Goal: Complete application form: Complete application form

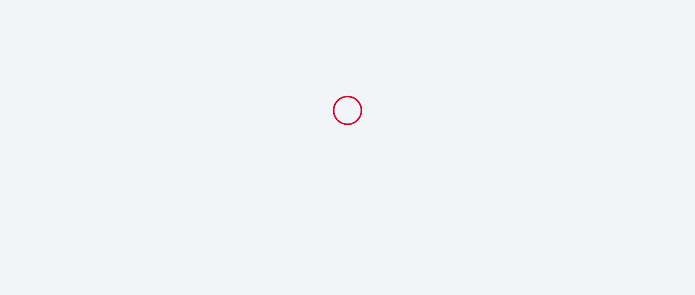
select select
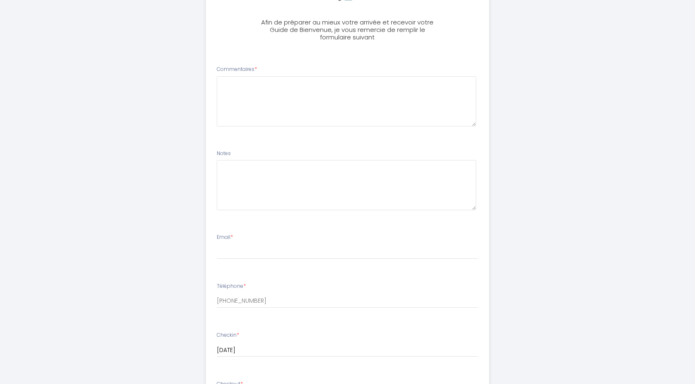
scroll to position [225, 0]
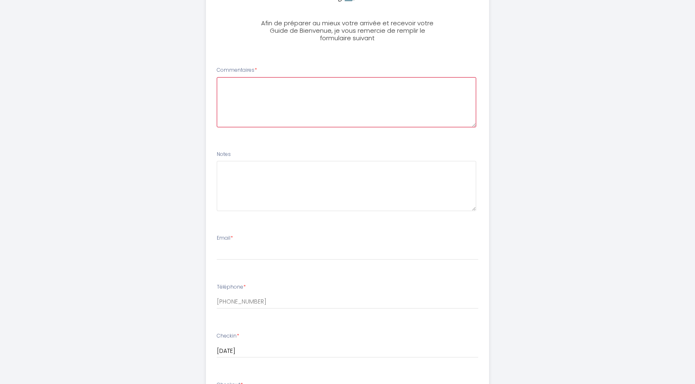
click at [243, 82] on textarea at bounding box center [347, 102] width 260 height 50
click at [230, 93] on textarea "Bonjour, Nous arriverons vers 13h samedi. S'il est possible d'avoir accès à l'a…" at bounding box center [347, 102] width 260 height 50
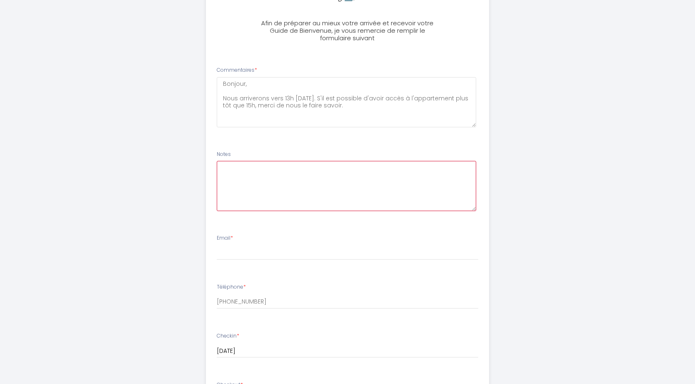
click at [248, 161] on textarea at bounding box center [347, 186] width 260 height 50
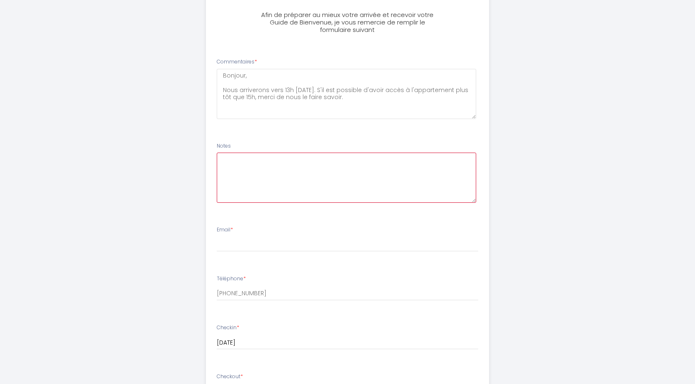
scroll to position [233, 0]
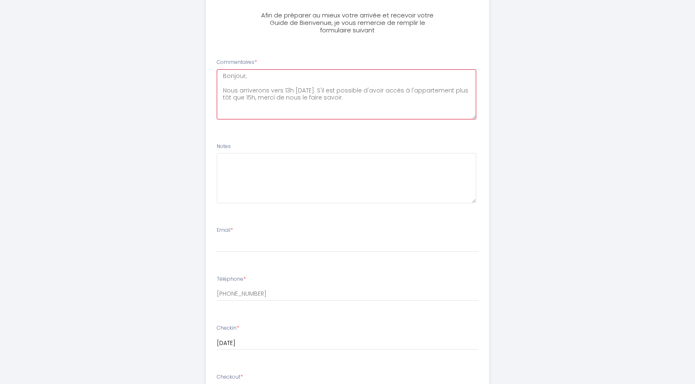
drag, startPoint x: 280, startPoint y: 78, endPoint x: 287, endPoint y: 116, distance: 38.0
click at [283, 79] on textarea "Bonjour, Nous arriverons vers 13h samedi. S'il est possible d'avoir accès à l'a…" at bounding box center [347, 94] width 260 height 50
drag, startPoint x: 289, startPoint y: 78, endPoint x: 285, endPoint y: 81, distance: 5.0
click at [288, 78] on textarea "Bonjour, Nous arriverons vers 13h samedi. S'il est possible d'avoir accès à l'a…" at bounding box center [347, 94] width 260 height 50
click at [289, 80] on textarea "Bonjour, Nous arriverons vers 13h samedi. S'il est possible d'avoir accès à l'a…" at bounding box center [347, 94] width 260 height 50
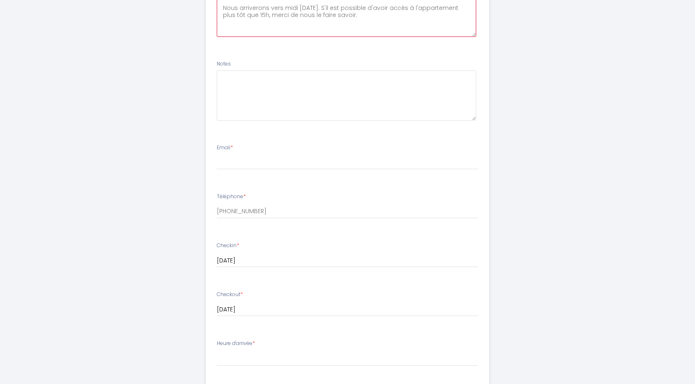
scroll to position [313, 0]
type textarea "Bonjour, Nous arriverons vers midi samedi. S'il est possible d'avoir accès à l'…"
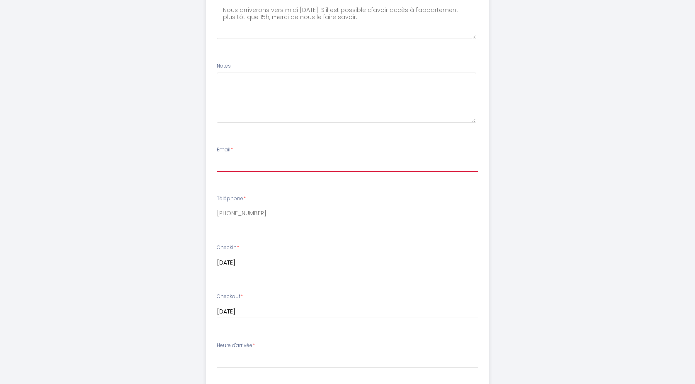
click at [243, 157] on input "Email *" at bounding box center [348, 164] width 262 height 15
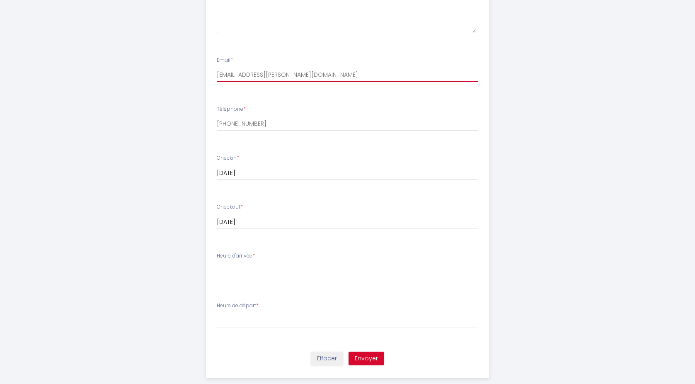
scroll to position [406, 0]
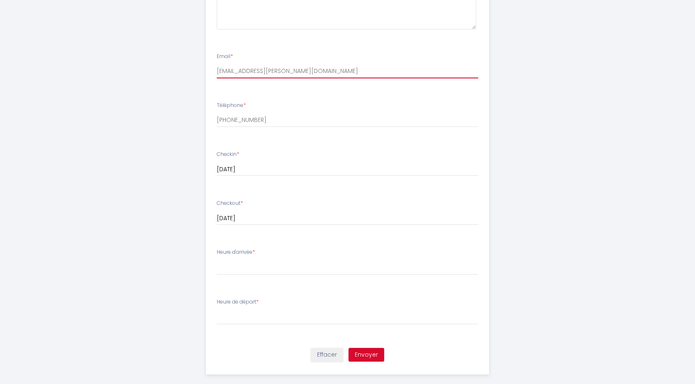
type input "pare.melanie@gmail.com"
click at [257, 259] on select "15:00 15:30 16:00 16:30 17:00 17:30 18:00 18:30 19:00 19:30 20:00 20:30 21:00 2…" at bounding box center [348, 267] width 262 height 16
select select "15:00"
click at [217, 259] on select "15:00 15:30 16:00 16:30 17:00 17:30 18:00 18:30 19:00 19:30 20:00 20:30 21:00 2…" at bounding box center [348, 267] width 262 height 16
click at [243, 295] on select "00:00 00:30 01:00 01:30 02:00 02:30 03:00 03:30 04:00 04:30 05:00 05:30 06:00 0…" at bounding box center [348, 317] width 262 height 16
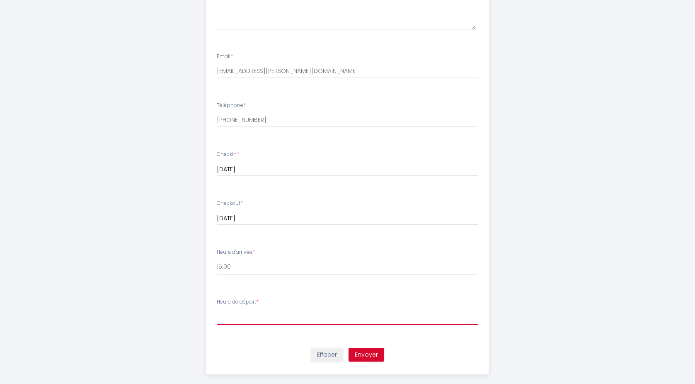
click at [217, 295] on select "00:00 00:30 01:00 01:30 02:00 02:30 03:00 03:30 04:00 04:30 05:00 05:30 06:00 0…" at bounding box center [348, 317] width 262 height 16
click at [229, 295] on select "00:00 00:30 01:00 01:30 02:00 02:30 03:00 03:30 04:00 04:30 05:00 05:30 06:00 0…" at bounding box center [348, 317] width 262 height 16
select select "07:30"
click at [217, 295] on select "00:00 00:30 01:00 01:30 02:00 02:30 03:00 03:30 04:00 04:30 05:00 05:30 06:00 0…" at bounding box center [348, 317] width 262 height 16
click at [364, 295] on button "Envoyer" at bounding box center [367, 355] width 36 height 14
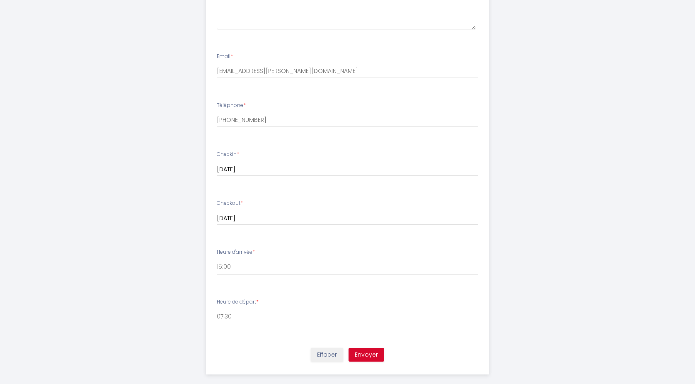
scroll to position [0, 0]
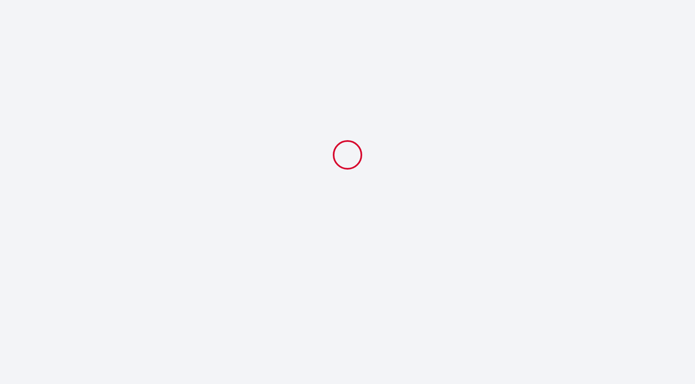
select select "07:30"
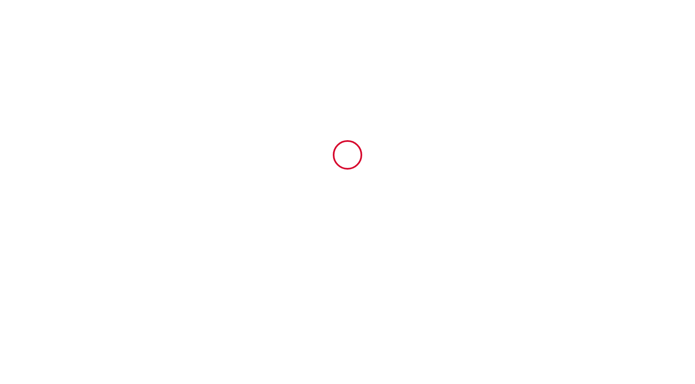
type input "6931682"
type input "Zzzen 🏞 aux portes de [GEOGRAPHIC_DATA]| Parking 🅿️| Netflix"
type input "[STREET_ADDRESS]"
type input "94300"
type input "Vincennes"
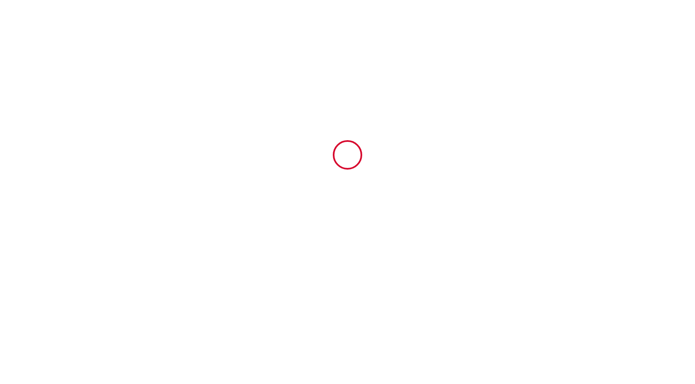
type input "[GEOGRAPHIC_DATA]"
type input "[DATE]"
type input "2"
type input "0"
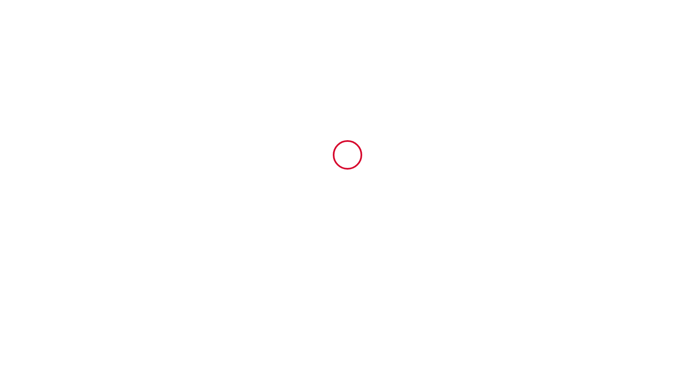
type input "300"
type input "493.96"
type input "SAS"
type input "HOMYLOC"
type input "[STREET_ADDRESS]"
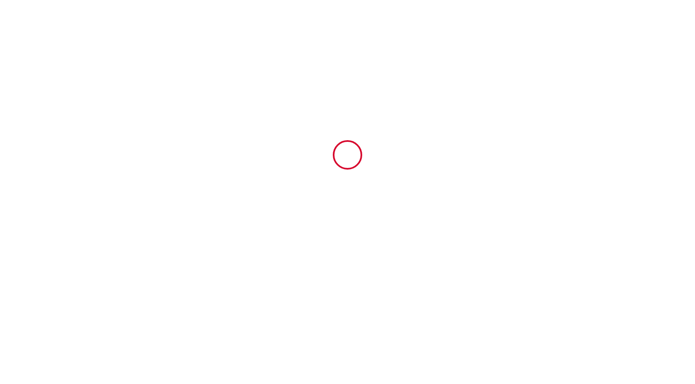
type input "92260"
type input "Fontenay aux roses"
type input "[GEOGRAPHIC_DATA]"
type input "[EMAIL_ADDRESS][DOMAIN_NAME]"
type input "[PERSON_NAME]"
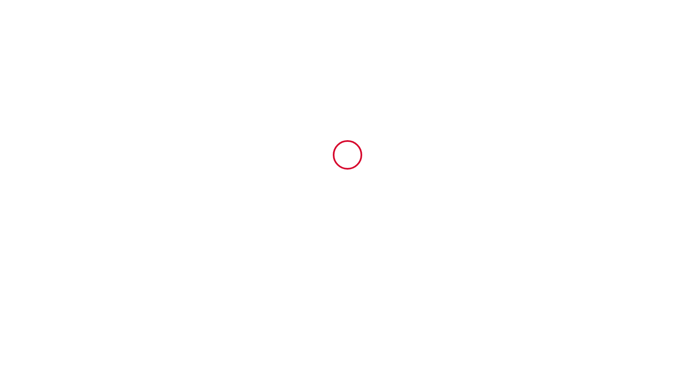
type input "Paré"
type input "[EMAIL_ADDRESS][DOMAIN_NAME]"
type input "[PHONE_NUMBER]"
select select
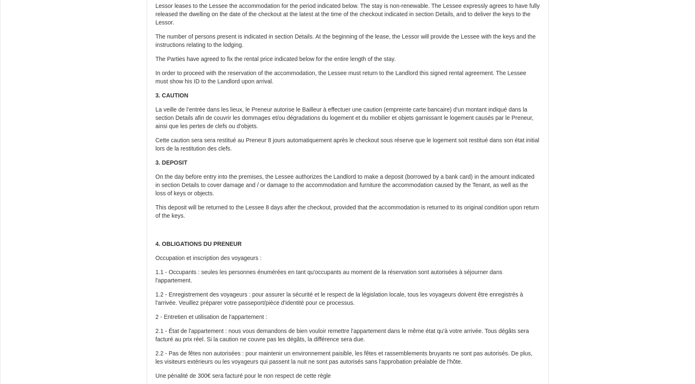
scroll to position [316, 0]
click at [220, 145] on p "Cette caution sera sera restitué au Preneur 8 jours automatiquement après le ch…" at bounding box center [347, 144] width 385 height 17
drag, startPoint x: 306, startPoint y: 109, endPoint x: 493, endPoint y: 109, distance: 187.0
click at [493, 109] on p "La veille de l’entrée dans les lieux, le Preneur autorise le Bailleur à effectu…" at bounding box center [347, 117] width 385 height 25
drag, startPoint x: 486, startPoint y: 108, endPoint x: 438, endPoint y: 108, distance: 48.1
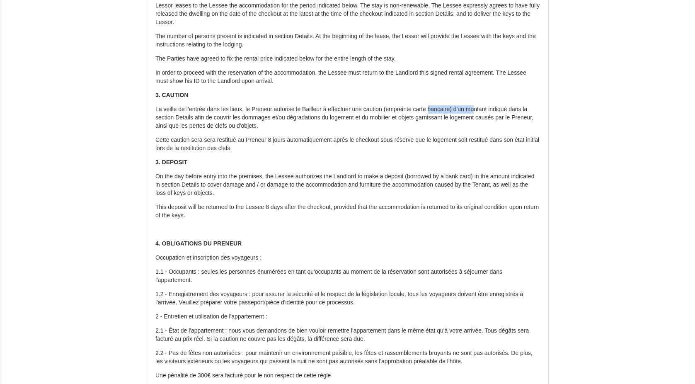
click at [438, 108] on p "La veille de l’entrée dans les lieux, le Preneur autorise le Bailleur à effectu…" at bounding box center [347, 117] width 385 height 25
drag, startPoint x: 179, startPoint y: 117, endPoint x: 209, endPoint y: 118, distance: 30.3
click at [209, 118] on p "La veille de l’entrée dans les lieux, le Preneur autorise le Bailleur à effectu…" at bounding box center [347, 117] width 385 height 25
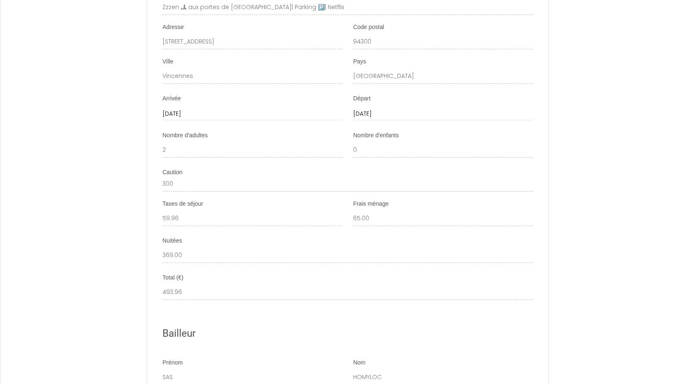
scroll to position [1513, 0]
click at [161, 188] on li "Caution 300" at bounding box center [348, 176] width 401 height 23
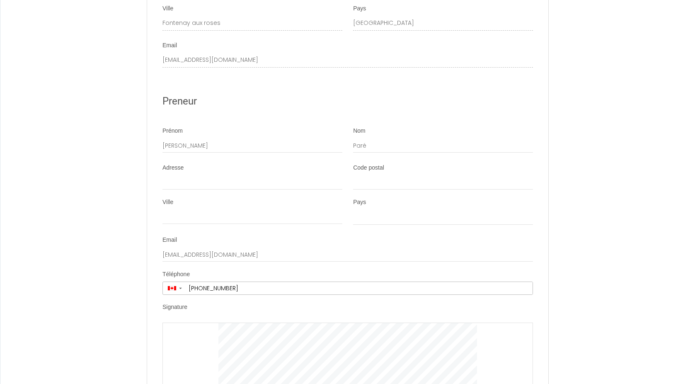
scroll to position [2035, 0]
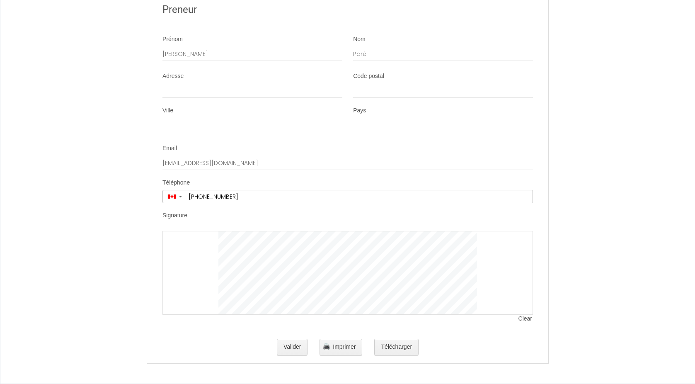
click at [214, 242] on div at bounding box center [348, 273] width 371 height 84
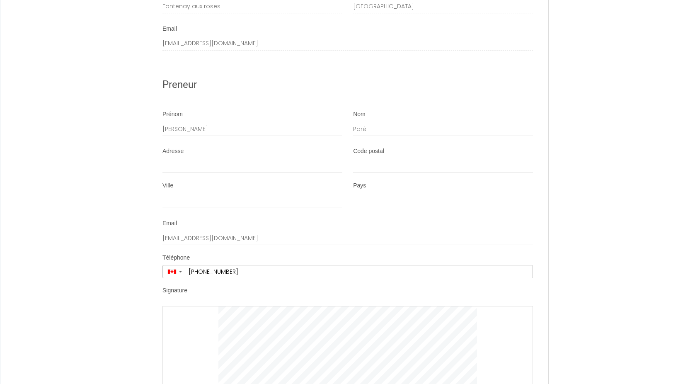
scroll to position [1945, 0]
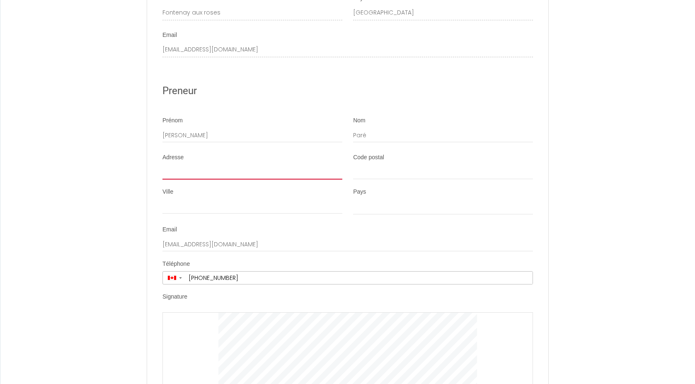
click at [204, 178] on input "Adresse" at bounding box center [253, 172] width 180 height 15
type input "[STREET_ADDRESS][PERSON_NAME]"
type input "H7L 5E9"
type input "[GEOGRAPHIC_DATA]"
select select "CA"
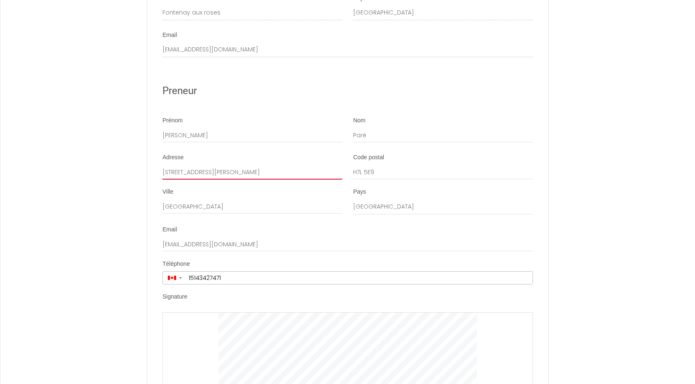
type input "[PHONE_NUMBER]"
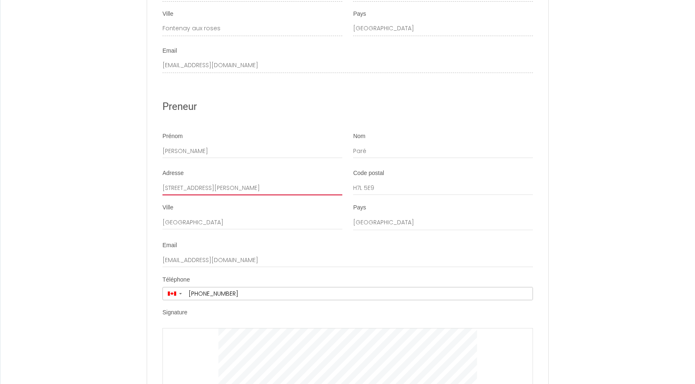
scroll to position [2035, 0]
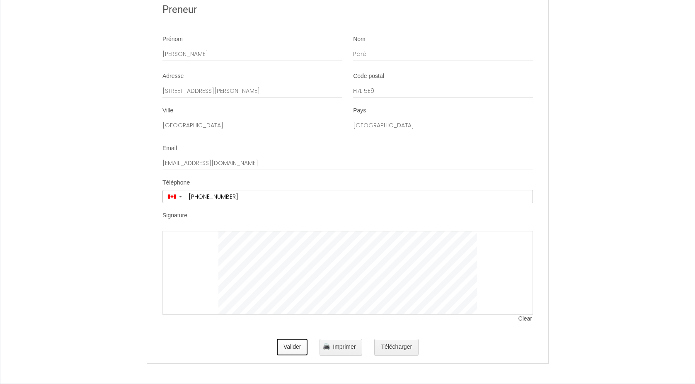
click at [289, 345] on button "Valider" at bounding box center [292, 347] width 31 height 17
click at [393, 344] on button "Télécharger" at bounding box center [396, 347] width 44 height 17
click at [289, 347] on button "Valider" at bounding box center [292, 347] width 31 height 17
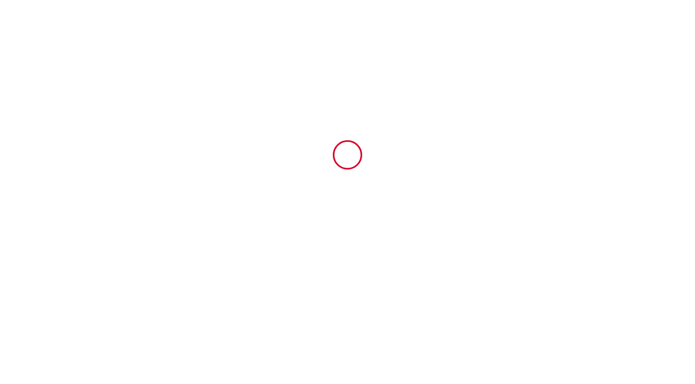
scroll to position [0, 0]
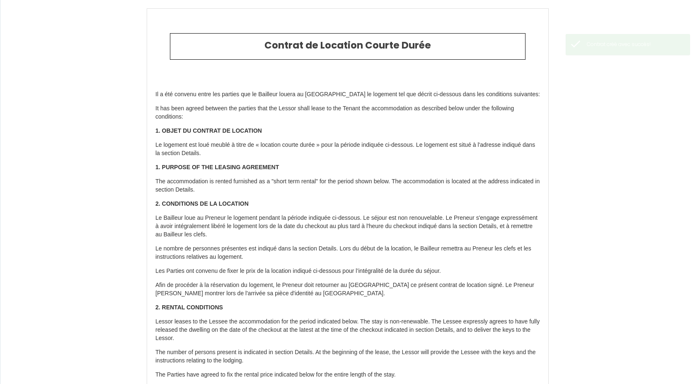
type input "65"
type input "369"
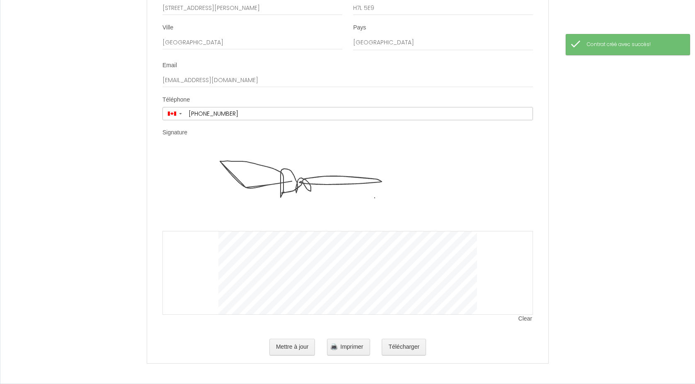
scroll to position [2117, 0]
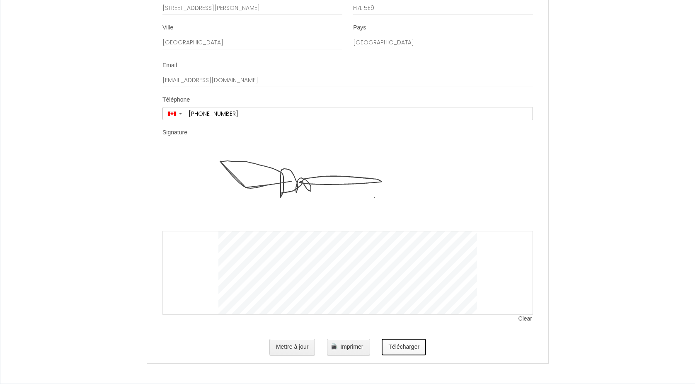
click at [404, 346] on button "Télécharger" at bounding box center [404, 347] width 44 height 17
